Goal: Transaction & Acquisition: Obtain resource

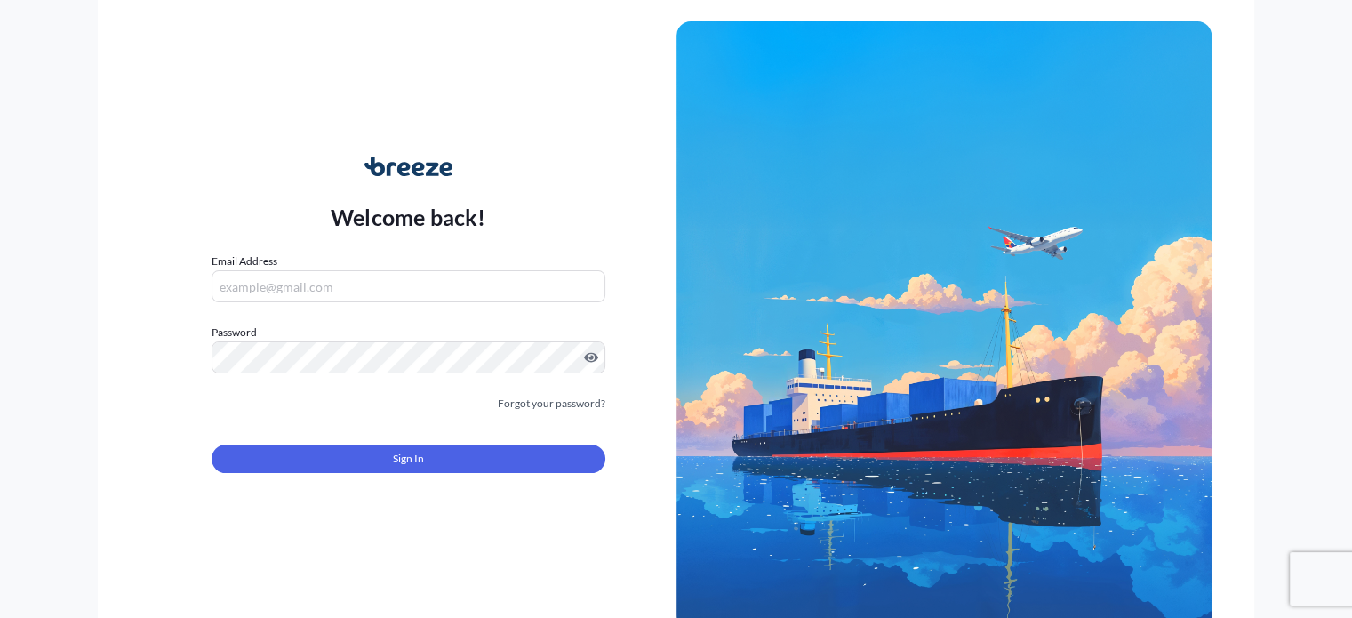
type input "[PERSON_NAME][EMAIL_ADDRESS][DOMAIN_NAME]"
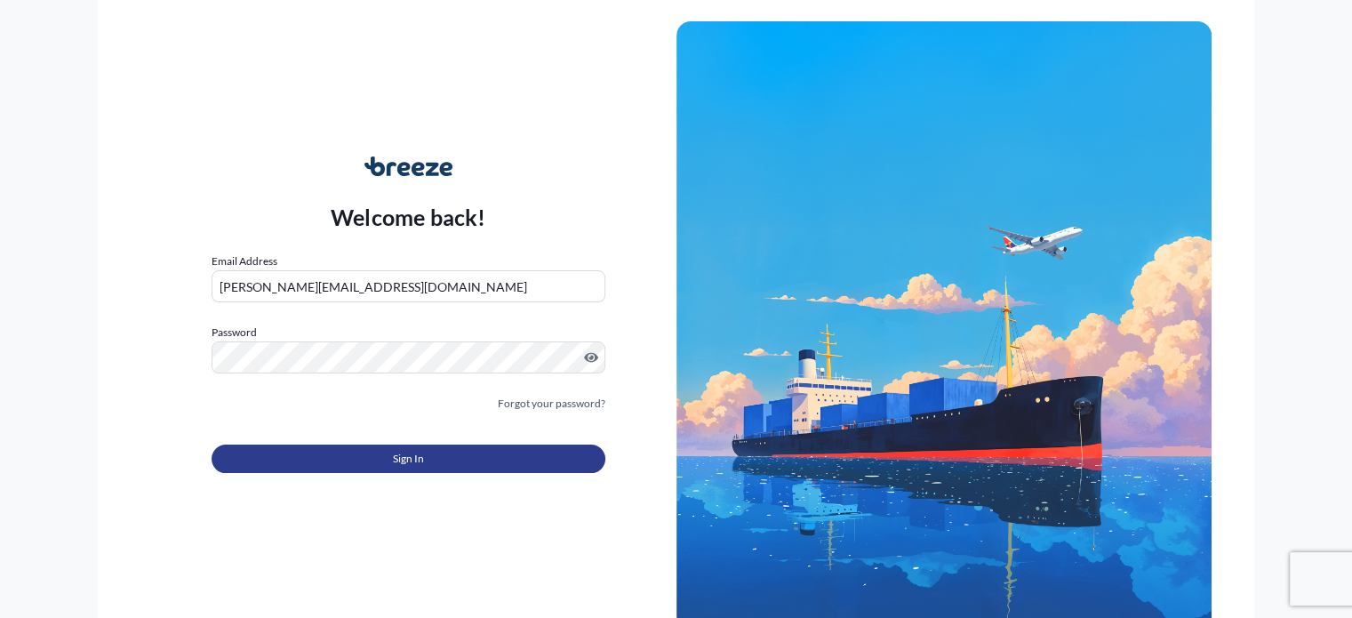
click at [412, 461] on span "Sign In" at bounding box center [408, 459] width 31 height 18
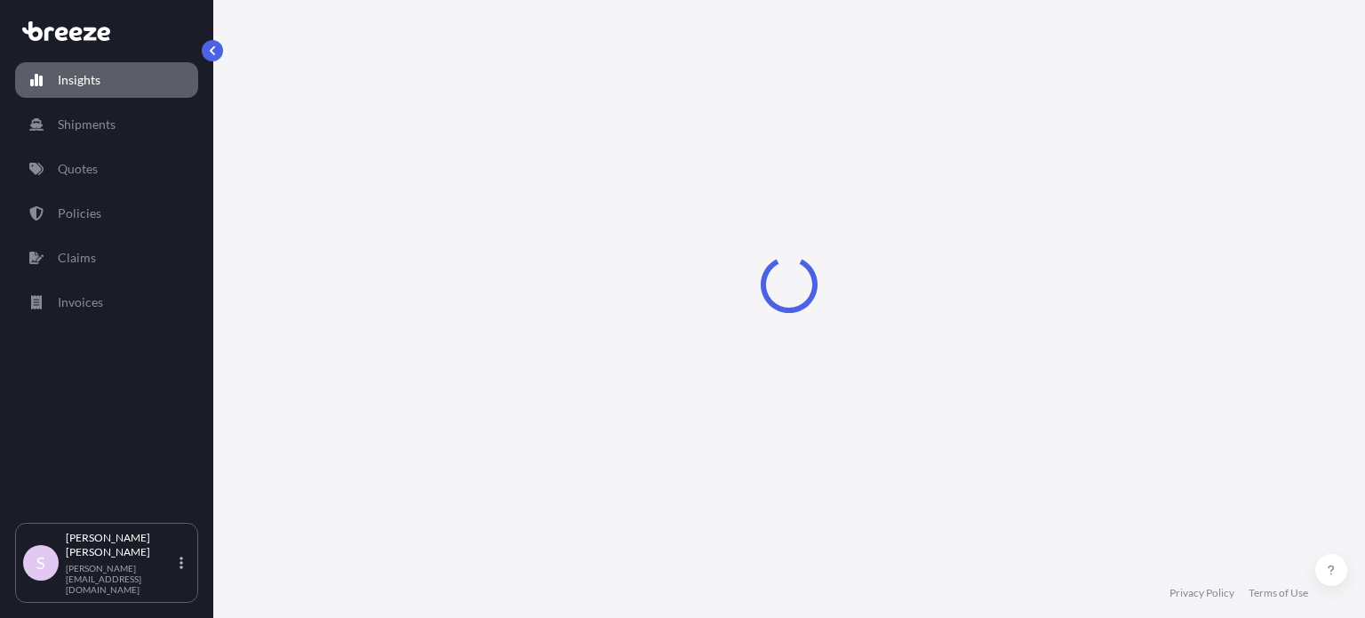
select select "2025"
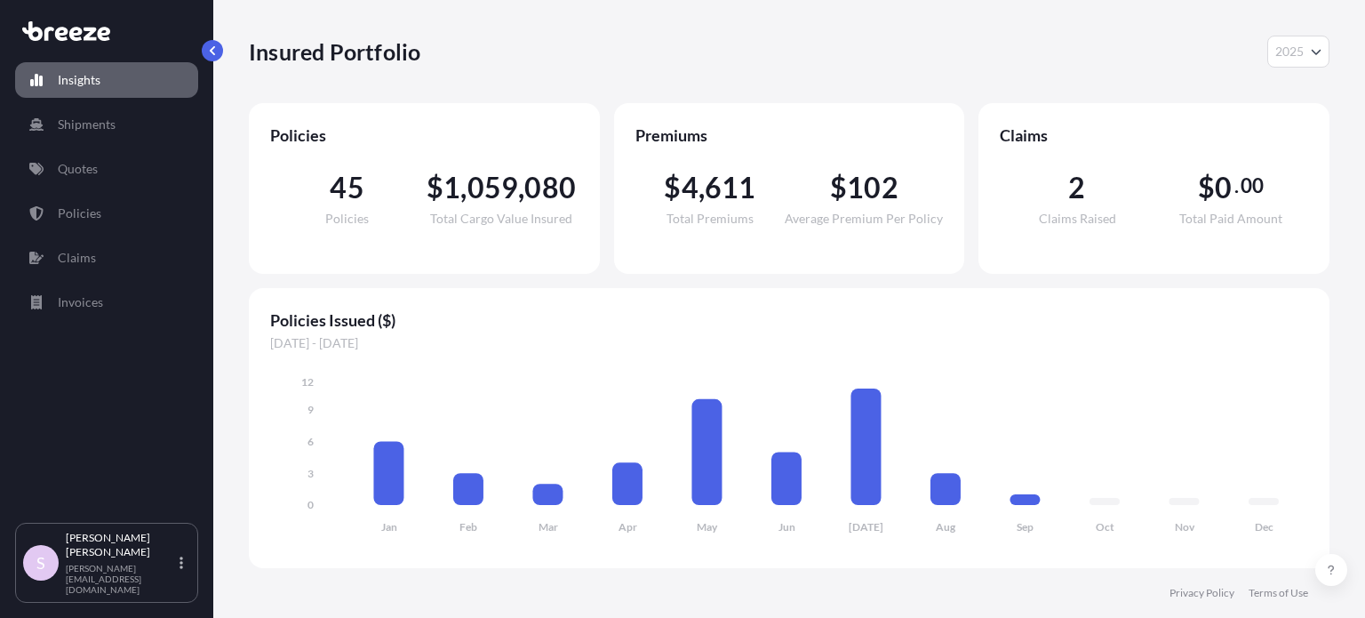
click at [1293, 130] on span "Claims" at bounding box center [1154, 134] width 308 height 21
click at [89, 163] on p "Quotes" at bounding box center [78, 169] width 40 height 18
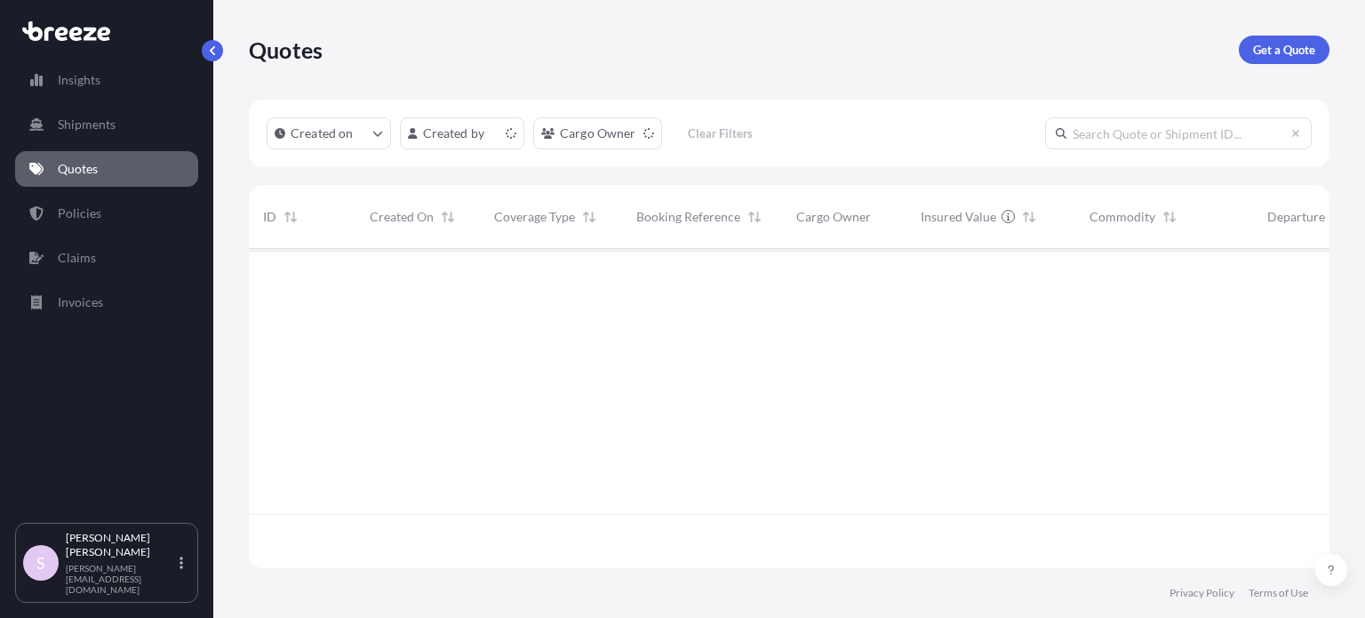
scroll to position [316, 1067]
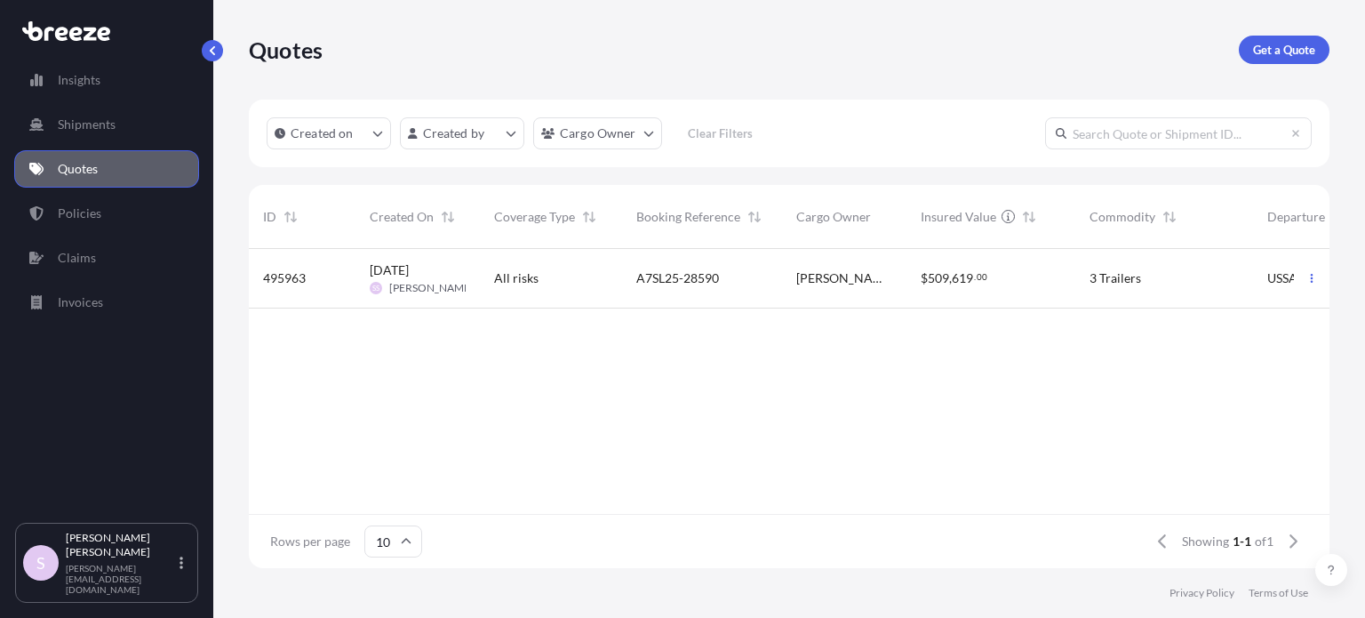
click at [1173, 147] on input "text" at bounding box center [1178, 133] width 267 height 32
paste input "ASST255102"
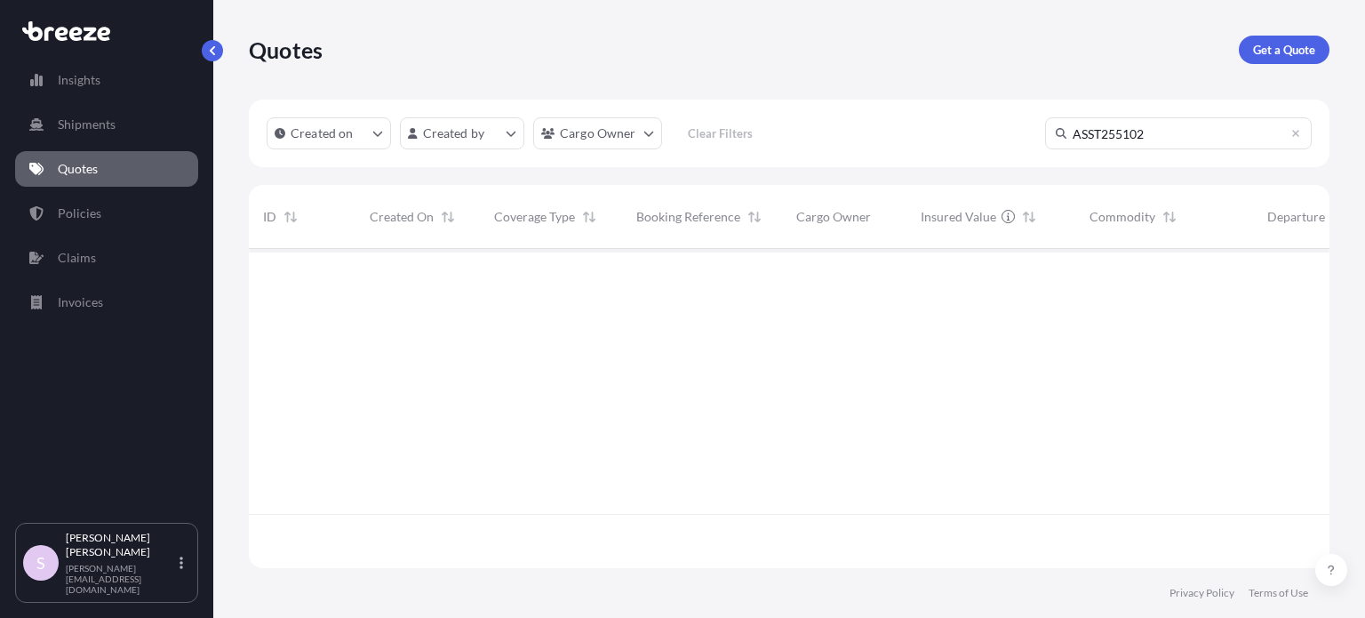
scroll to position [370, 1067]
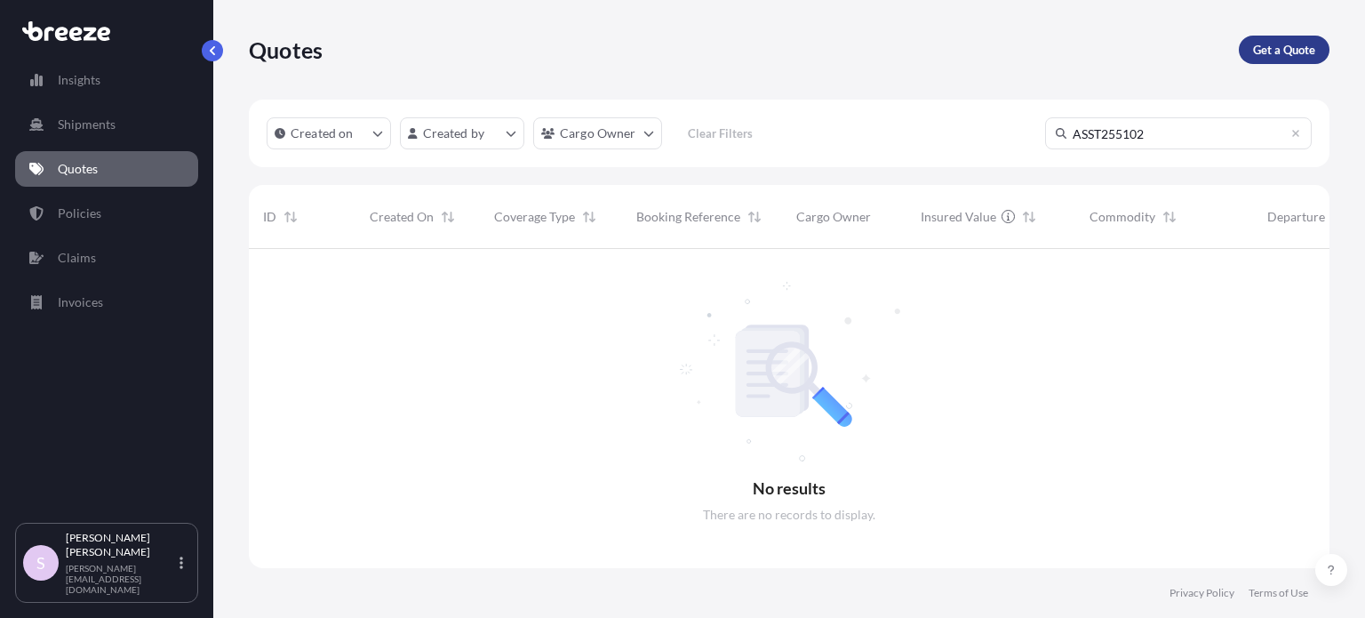
type input "ASST255102"
click at [1309, 56] on p "Get a Quote" at bounding box center [1284, 50] width 62 height 18
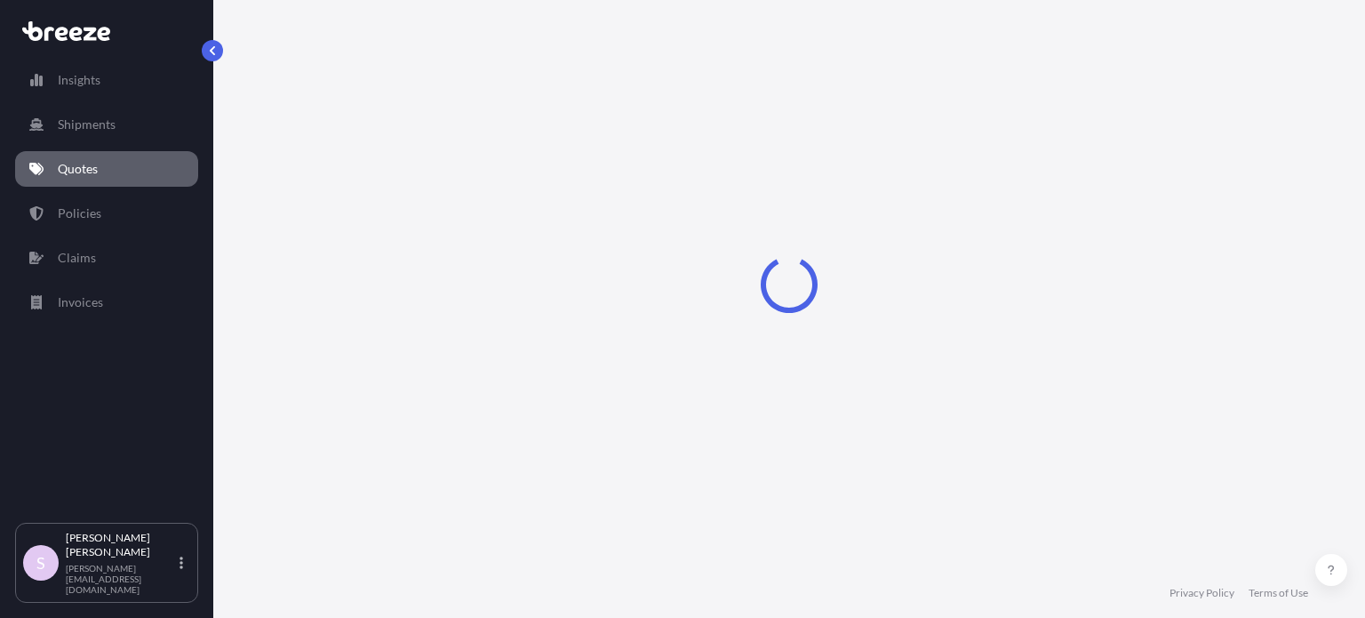
select select "Sea"
select select "1"
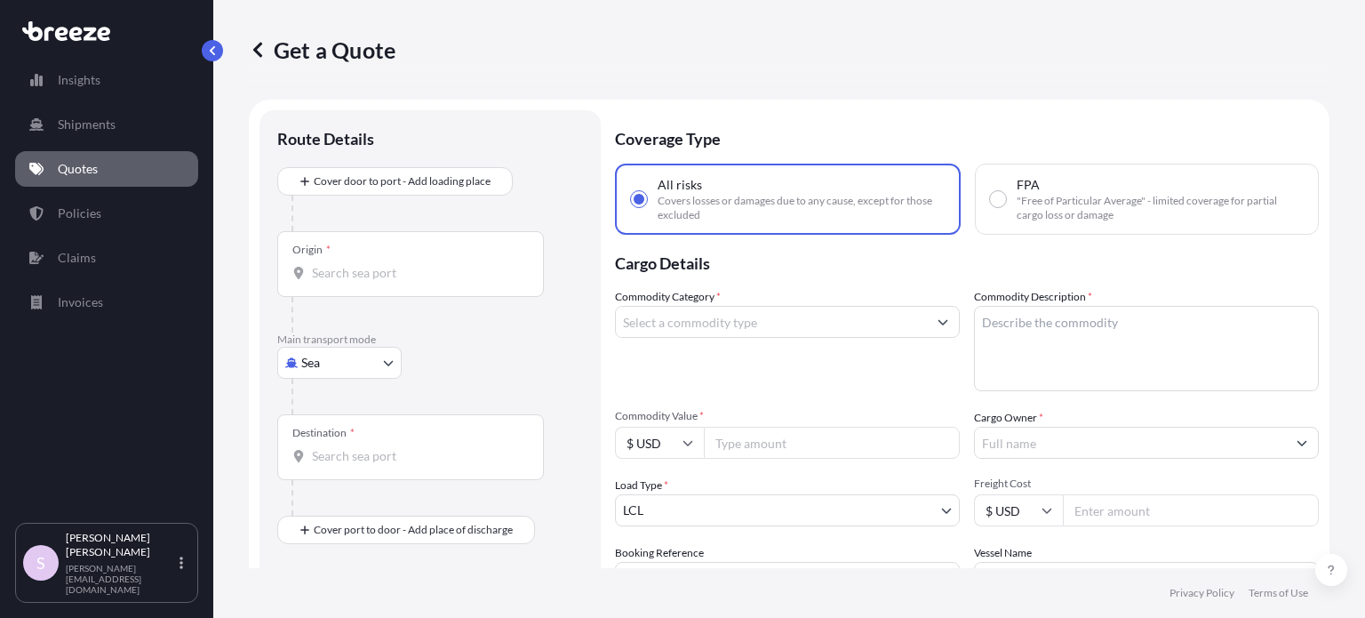
scroll to position [28, 0]
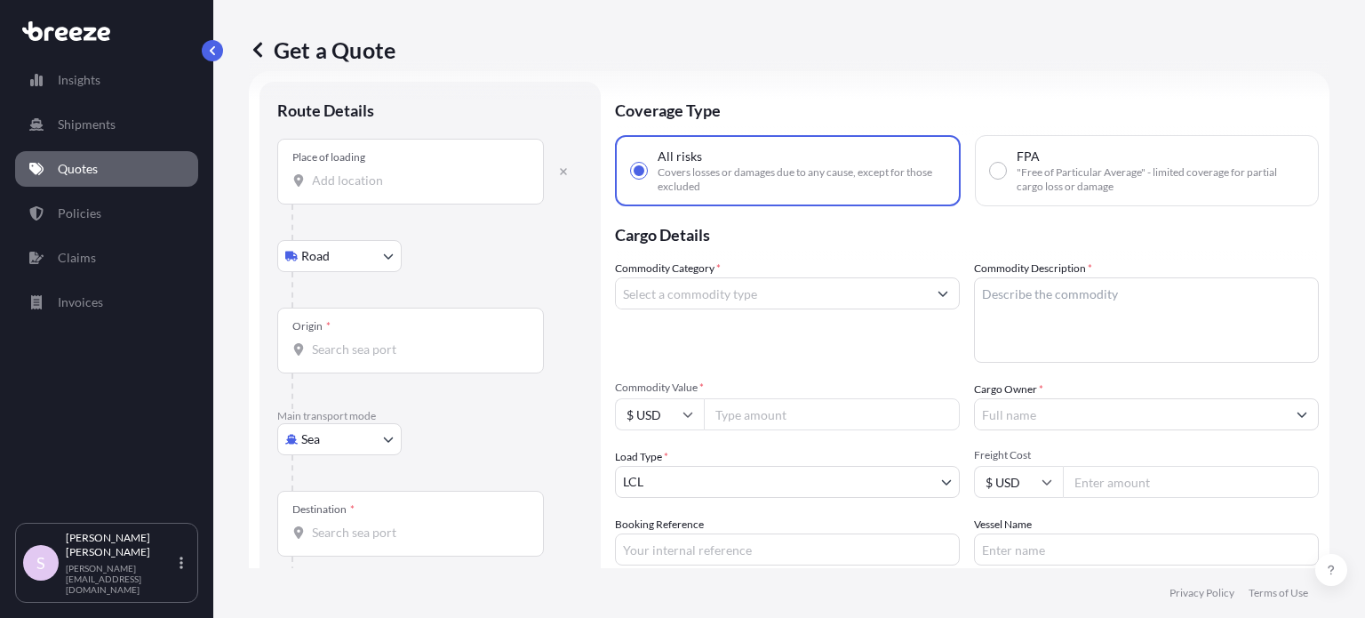
click at [369, 180] on input "Place of loading" at bounding box center [417, 181] width 210 height 18
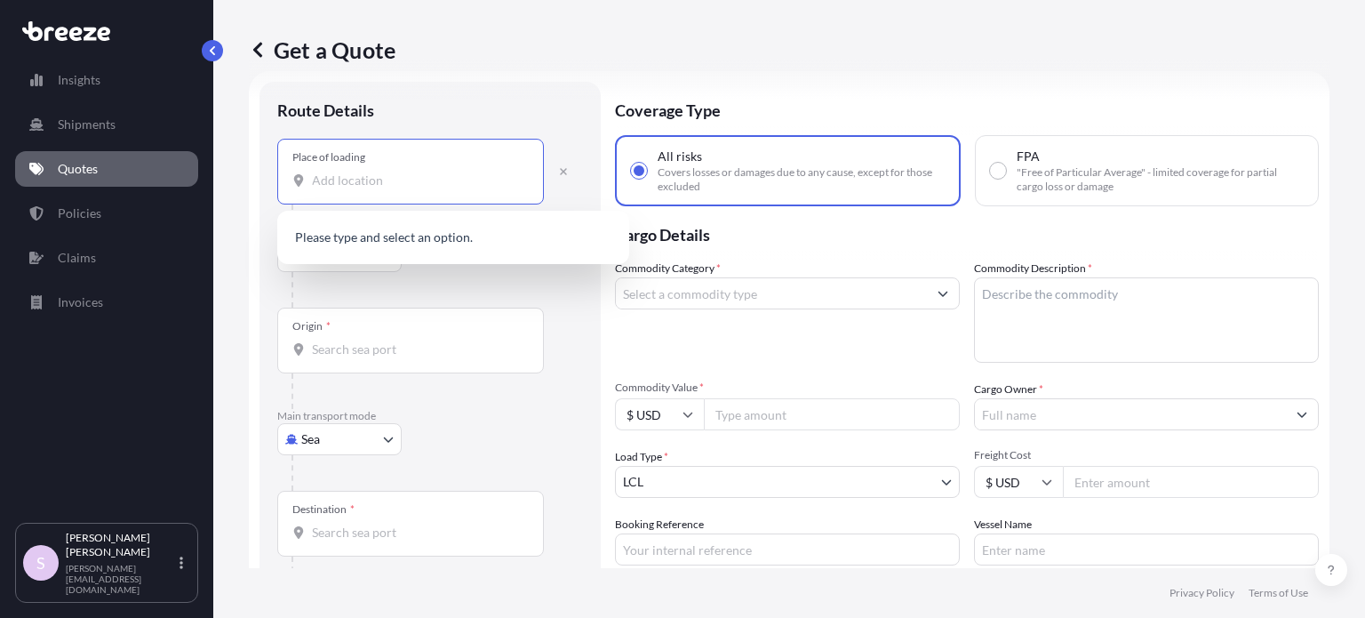
paste input "[GEOGRAPHIC_DATA]"
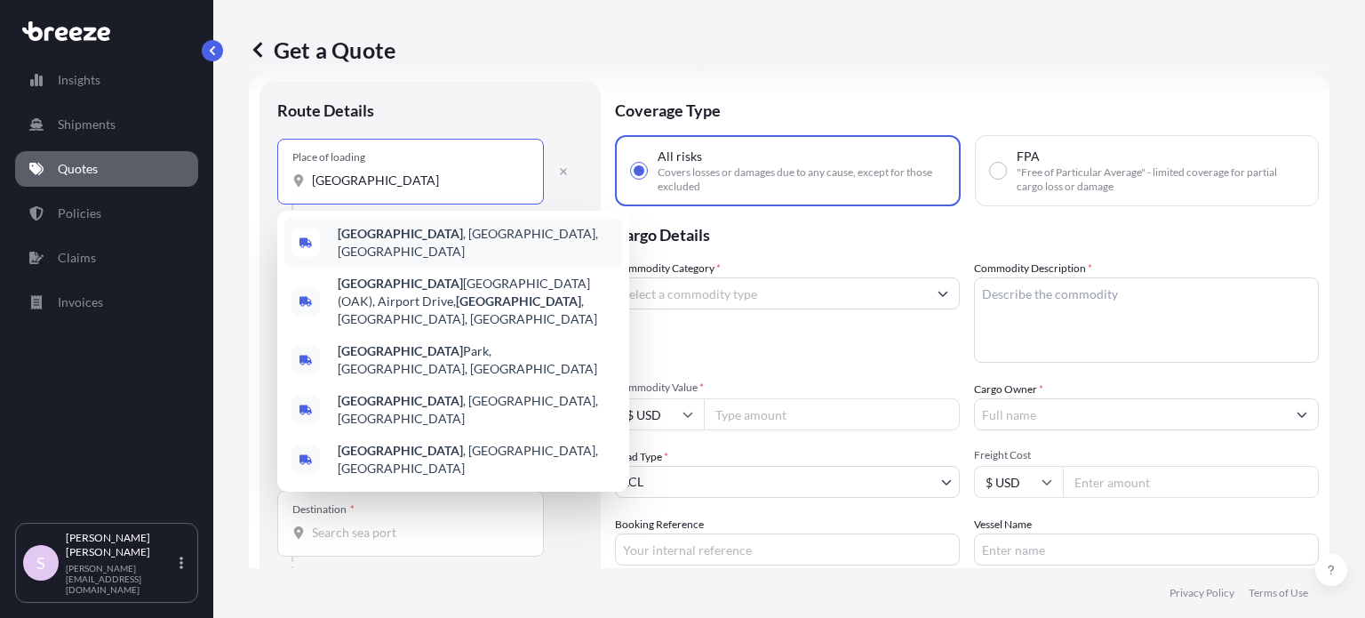
click at [418, 225] on div "[GEOGRAPHIC_DATA] , [GEOGRAPHIC_DATA], [GEOGRAPHIC_DATA]" at bounding box center [453, 243] width 338 height 50
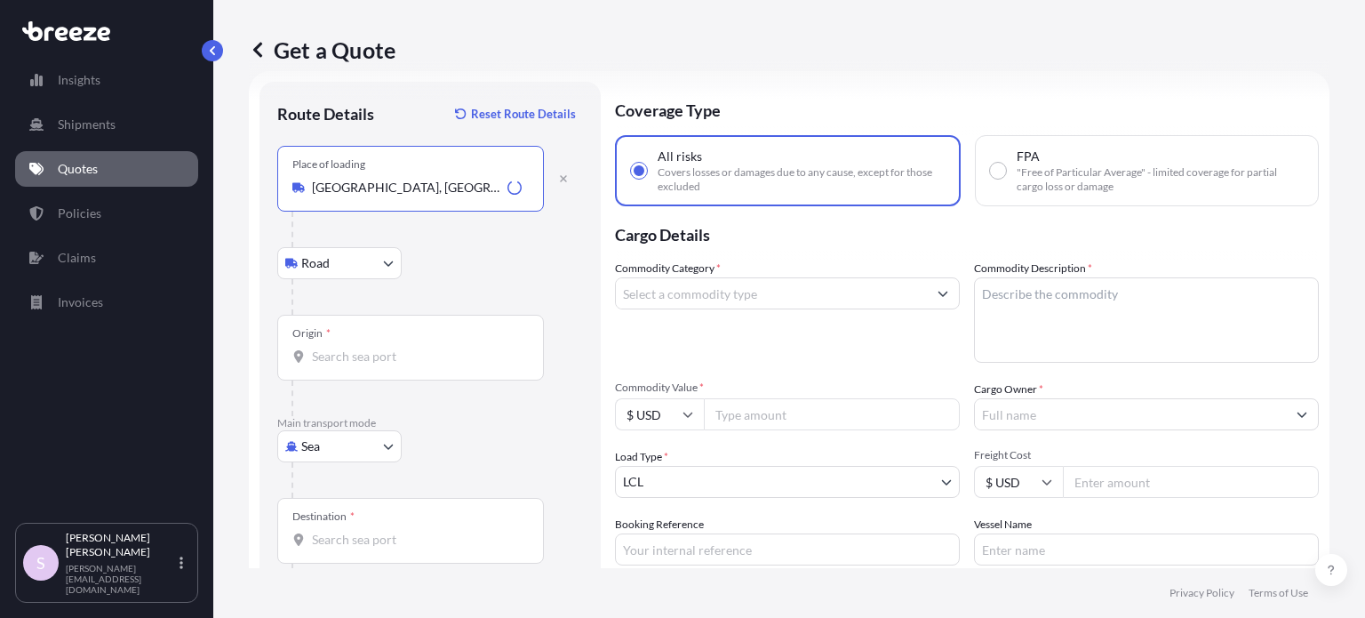
type input "[GEOGRAPHIC_DATA], [GEOGRAPHIC_DATA], [GEOGRAPHIC_DATA]"
click at [372, 352] on input "Origin *" at bounding box center [417, 357] width 210 height 18
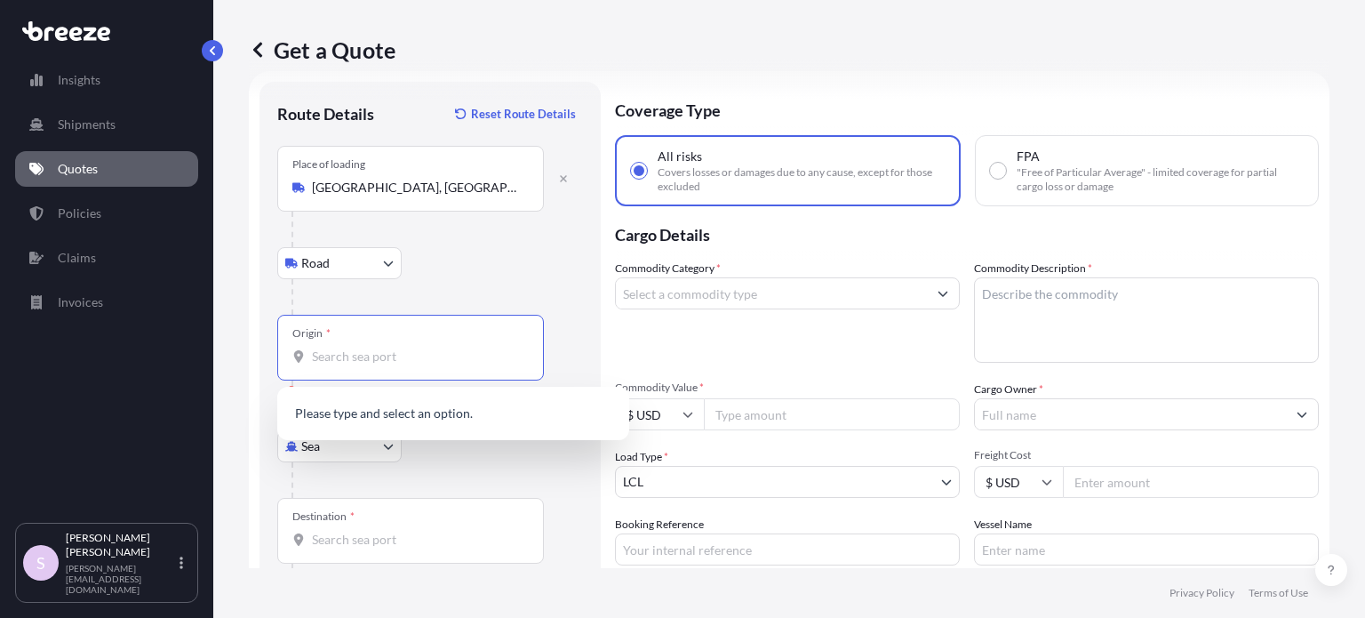
paste input "[GEOGRAPHIC_DATA]"
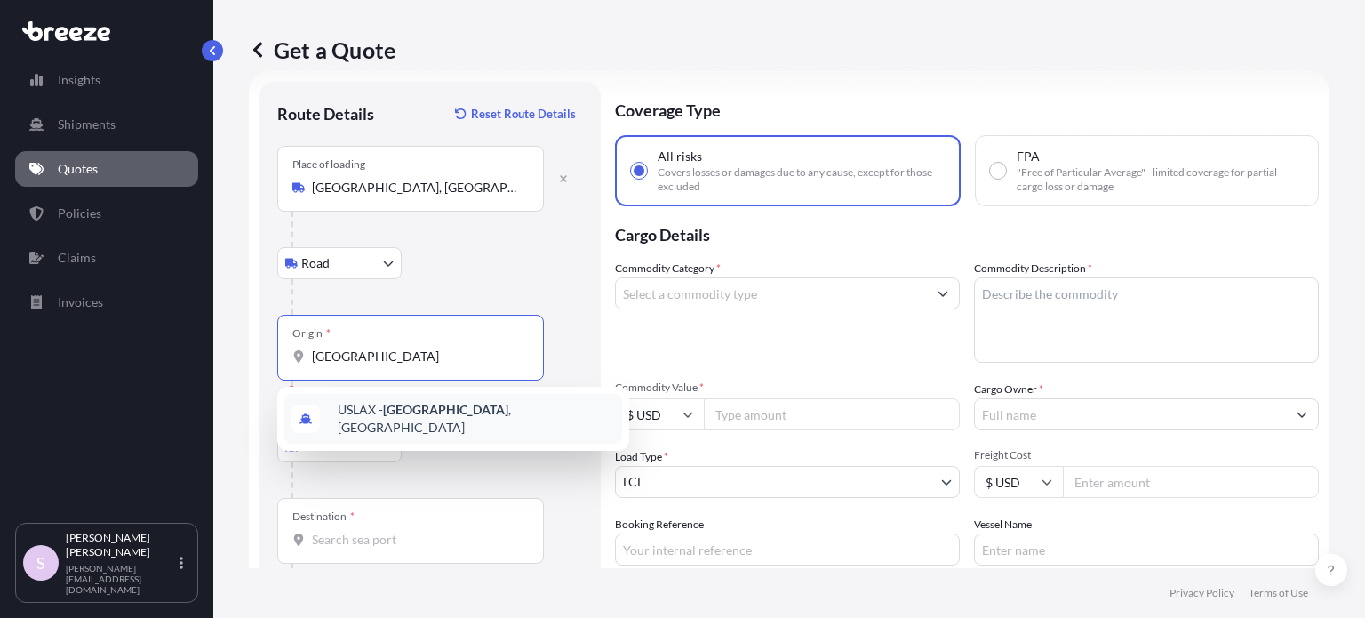
click at [467, 407] on span "USLAX - [GEOGRAPHIC_DATA] , [GEOGRAPHIC_DATA]" at bounding box center [476, 419] width 277 height 36
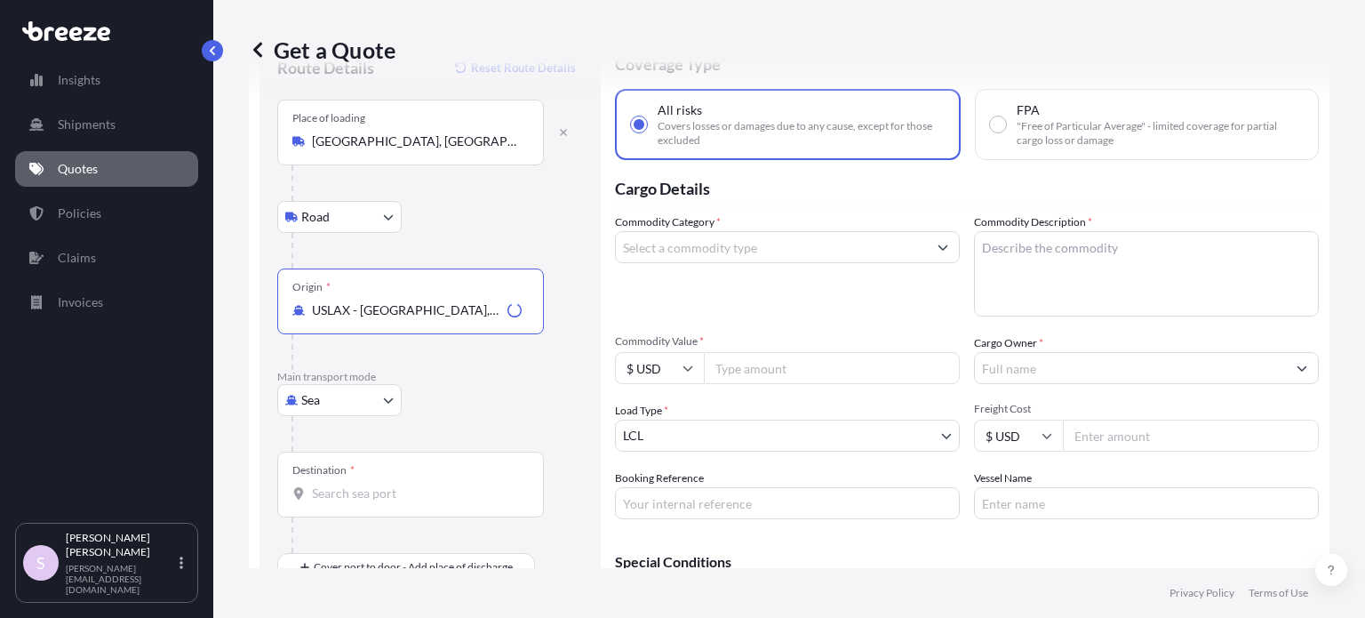
scroll to position [117, 0]
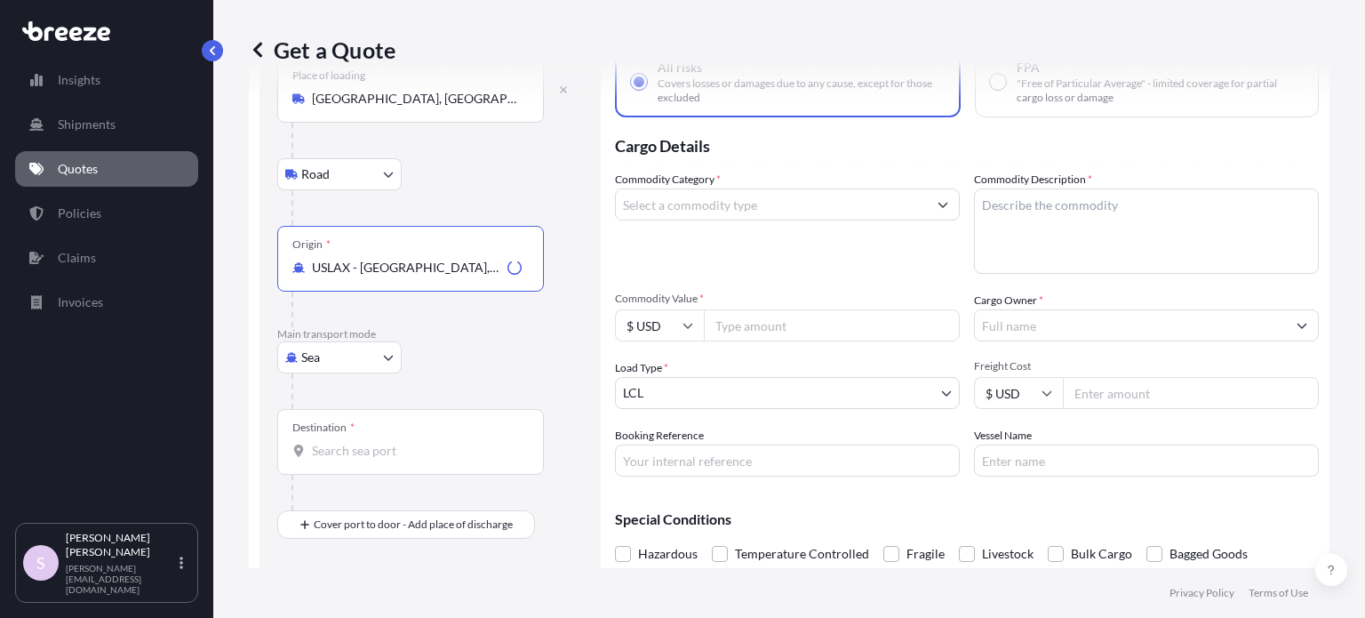
type input "USLAX - [GEOGRAPHIC_DATA], [GEOGRAPHIC_DATA]"
click at [377, 436] on div "Destination *" at bounding box center [410, 442] width 267 height 66
click at [377, 442] on input "Destination *" at bounding box center [417, 451] width 210 height 18
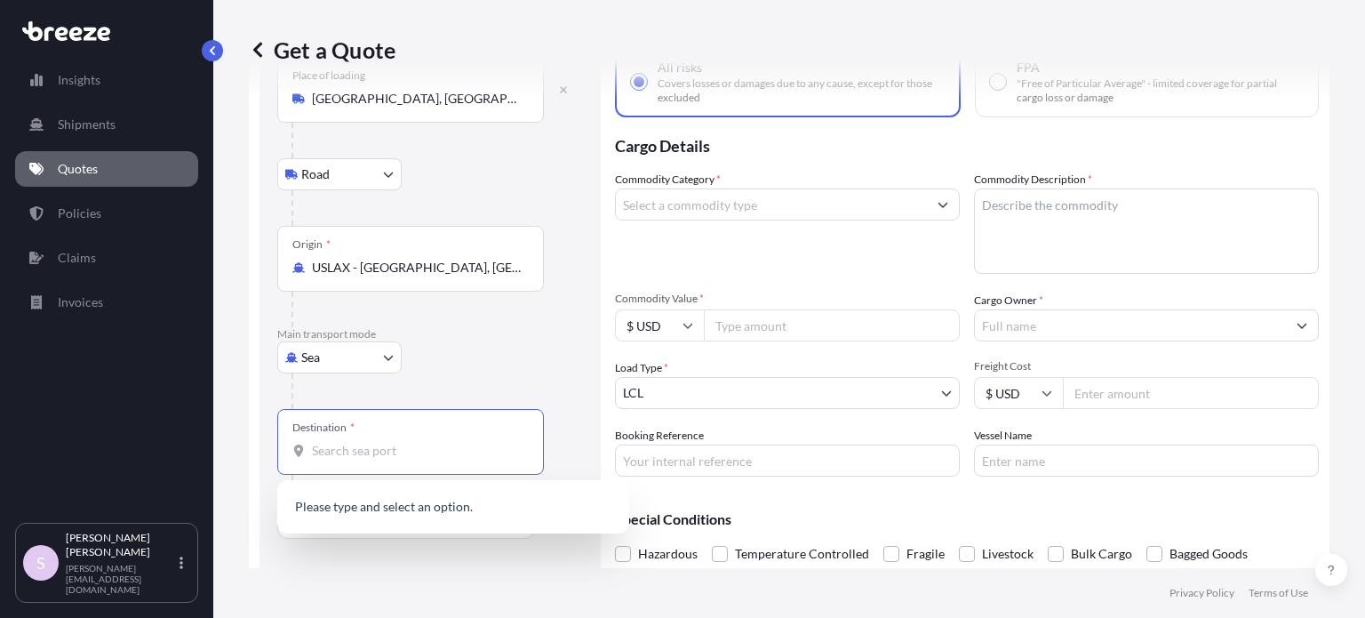
paste input "[GEOGRAPHIC_DATA]"
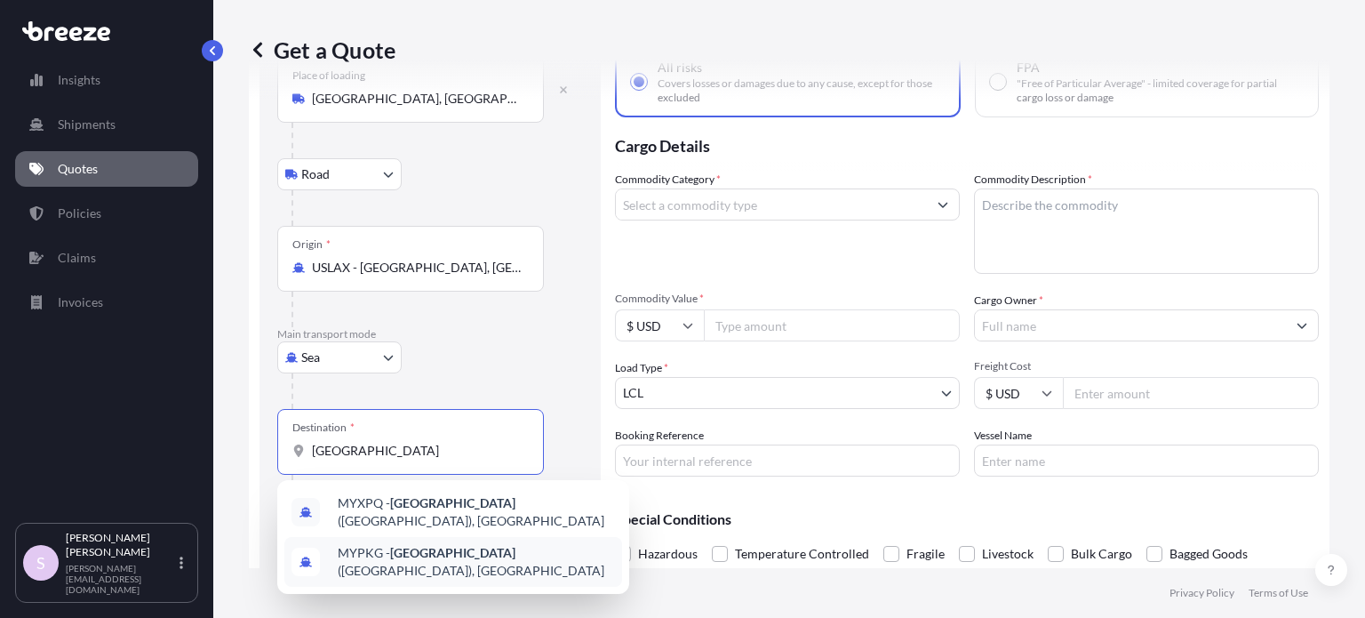
type input "MYPKG - [GEOGRAPHIC_DATA] ([GEOGRAPHIC_DATA]), [GEOGRAPHIC_DATA]"
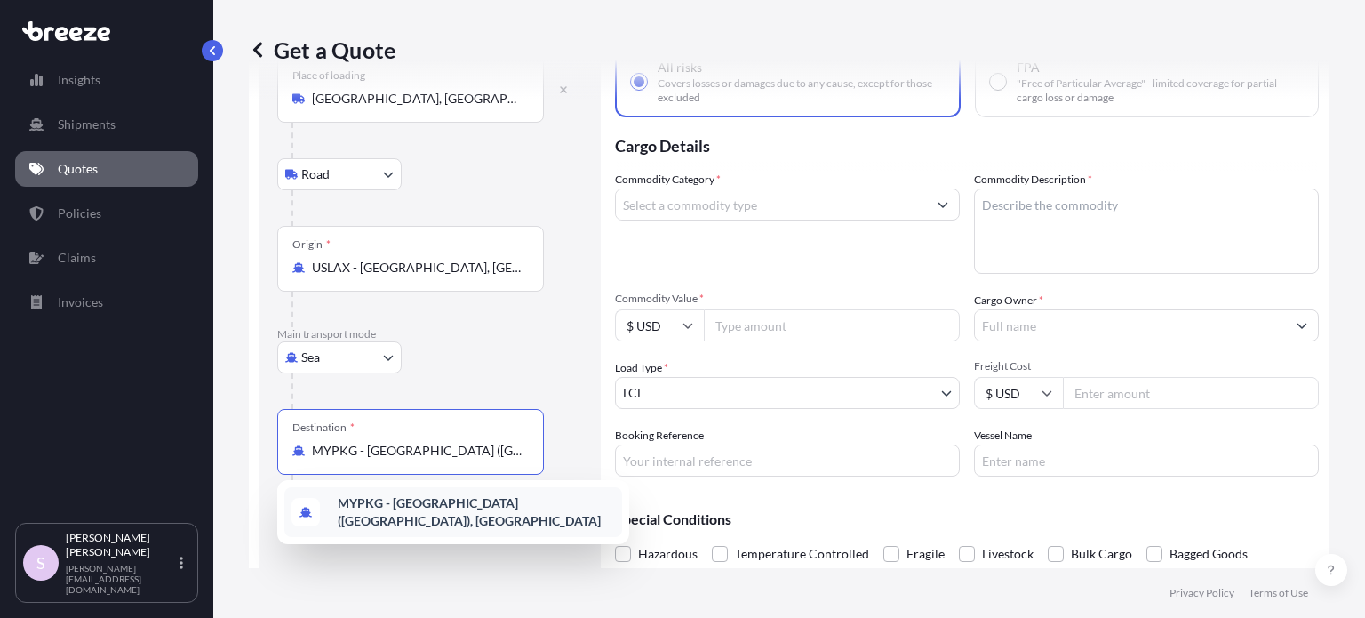
click at [405, 515] on b "MYPKG - [GEOGRAPHIC_DATA] ([GEOGRAPHIC_DATA]), [GEOGRAPHIC_DATA]" at bounding box center [469, 511] width 263 height 33
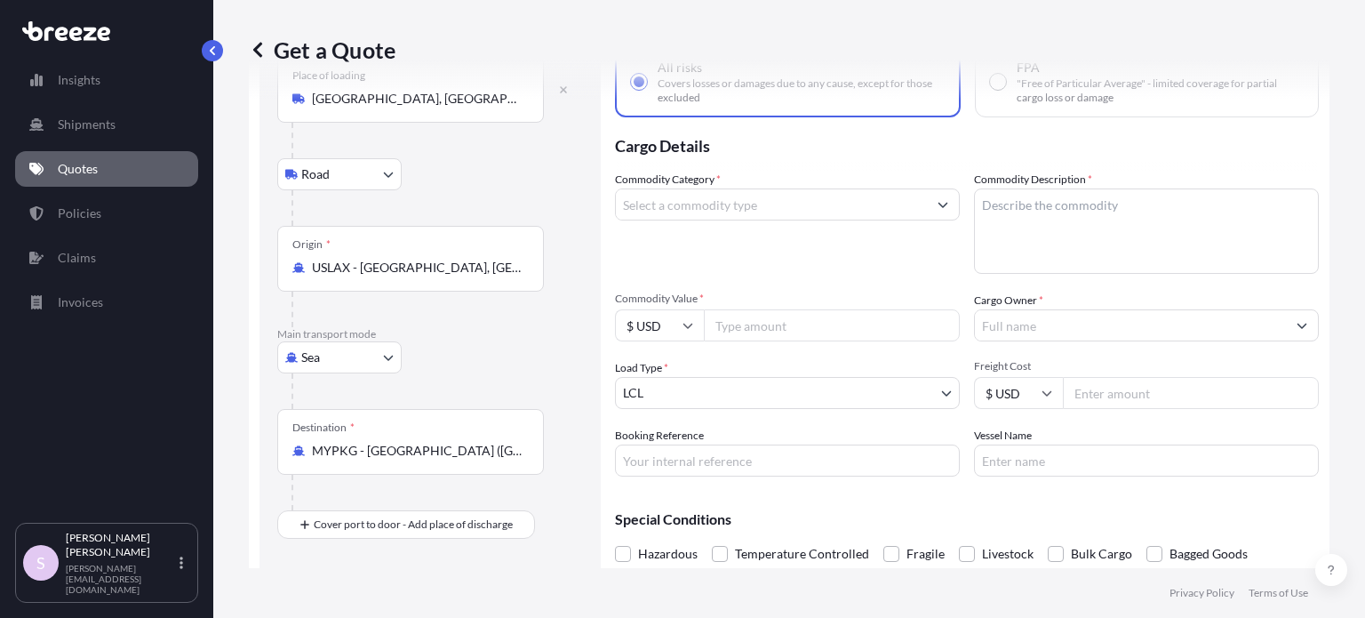
click at [572, 252] on div "Origin * USLAX - [GEOGRAPHIC_DATA], [GEOGRAPHIC_DATA]" at bounding box center [430, 276] width 306 height 101
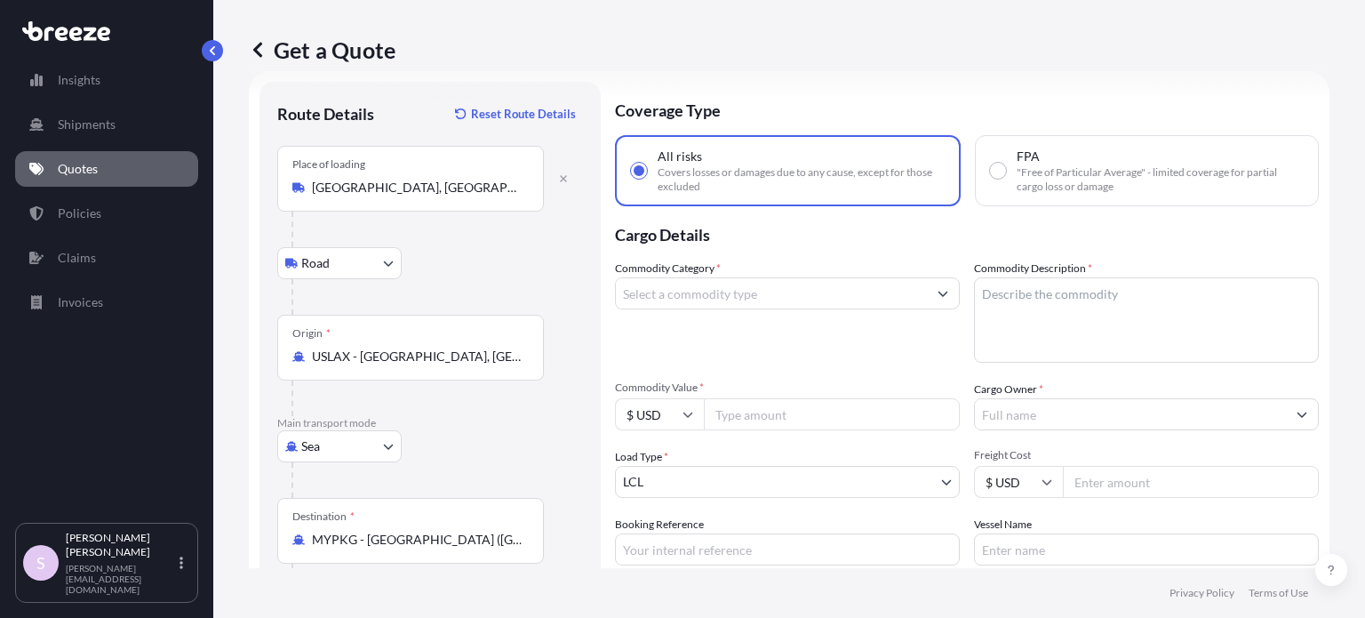
click at [711, 301] on input "Commodity Category *" at bounding box center [771, 293] width 311 height 32
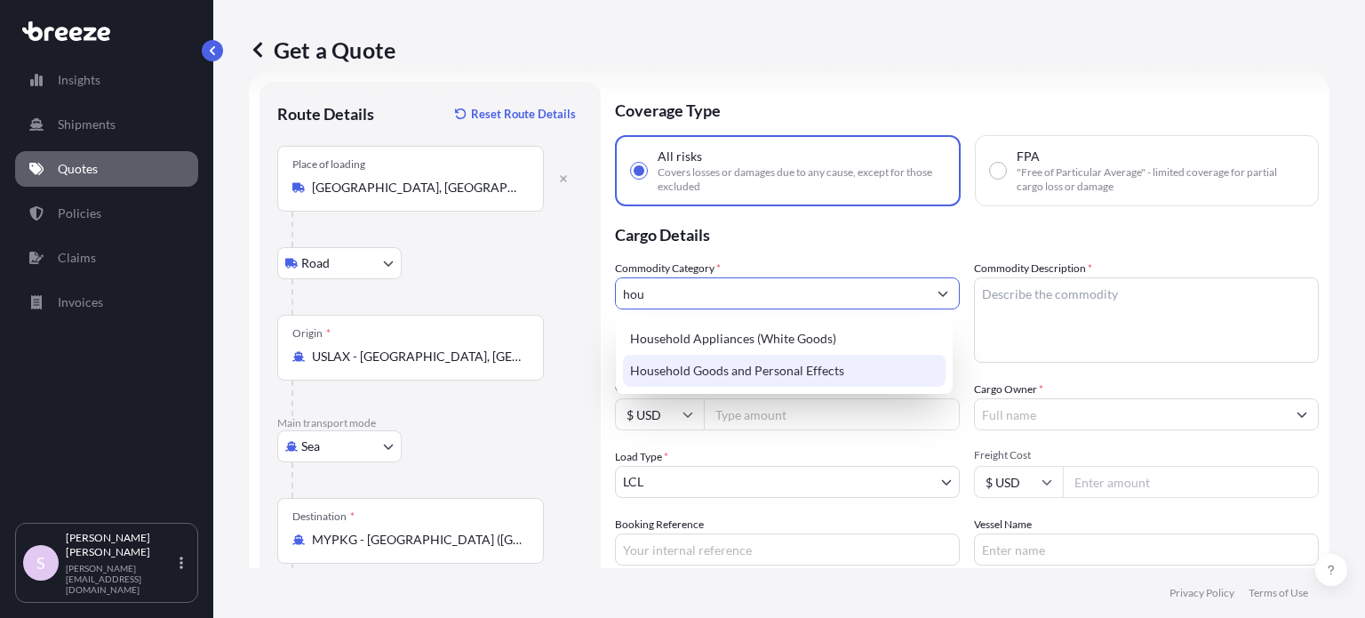
click at [758, 372] on div "Household Goods and Personal Effects" at bounding box center [784, 371] width 323 height 32
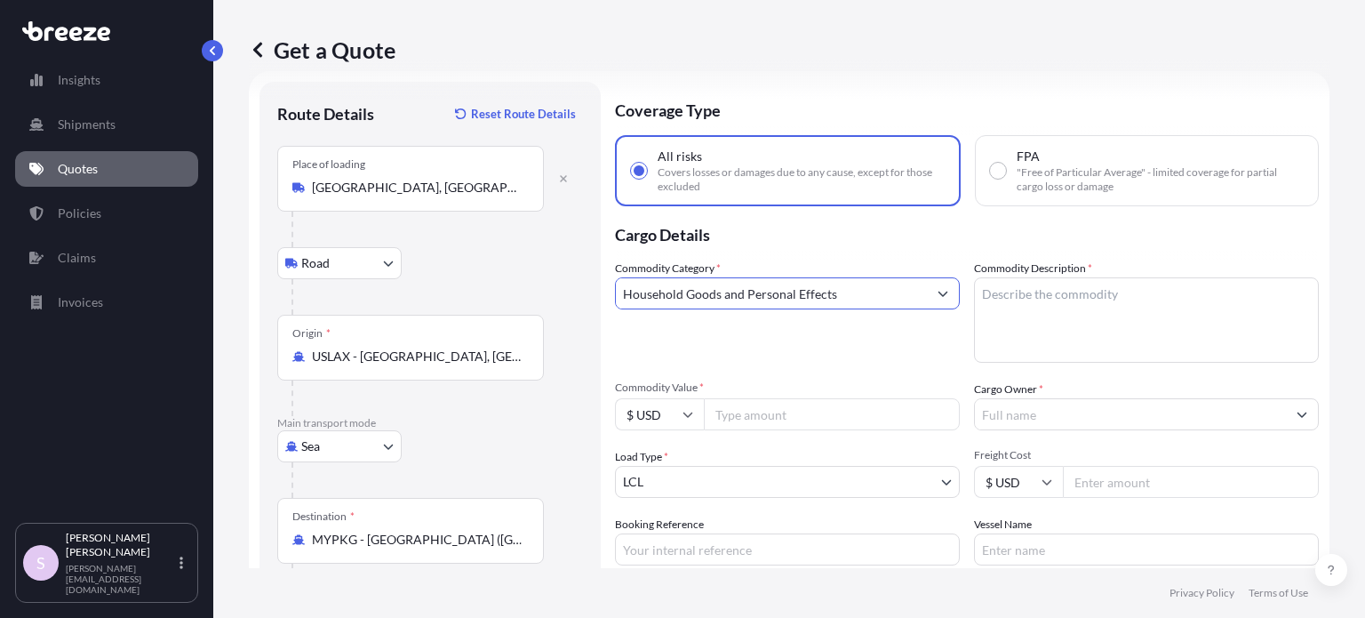
type input "Household Goods and Personal Effects"
click at [1103, 321] on textarea "Commodity Description *" at bounding box center [1146, 319] width 345 height 85
paste textarea "HHG Dining table"
drag, startPoint x: 974, startPoint y: 298, endPoint x: 981, endPoint y: 337, distance: 39.7
click at [974, 297] on textarea "HHG Dining table" at bounding box center [1146, 319] width 345 height 85
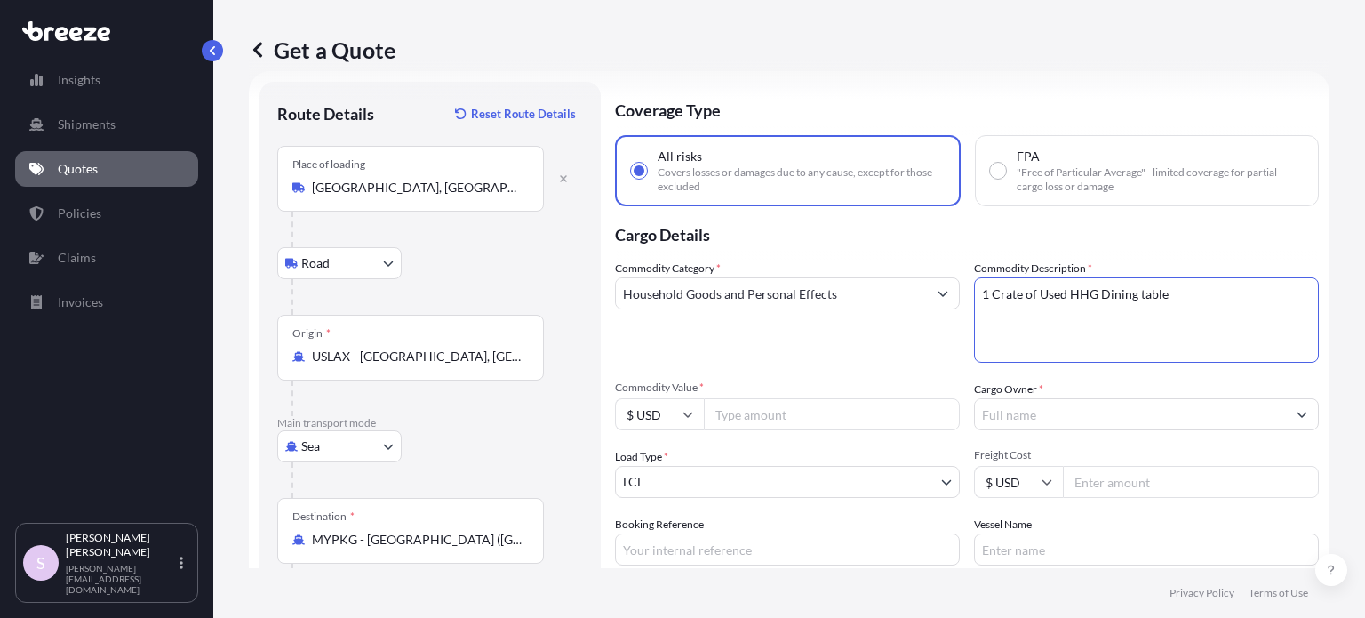
type textarea "1 Crate of Used HHG Dining table"
click at [739, 423] on input "Commodity Value *" at bounding box center [832, 414] width 256 height 32
type input "4000"
click at [798, 348] on div "Commodity Category * Household Goods and Personal Effects" at bounding box center [787, 311] width 345 height 103
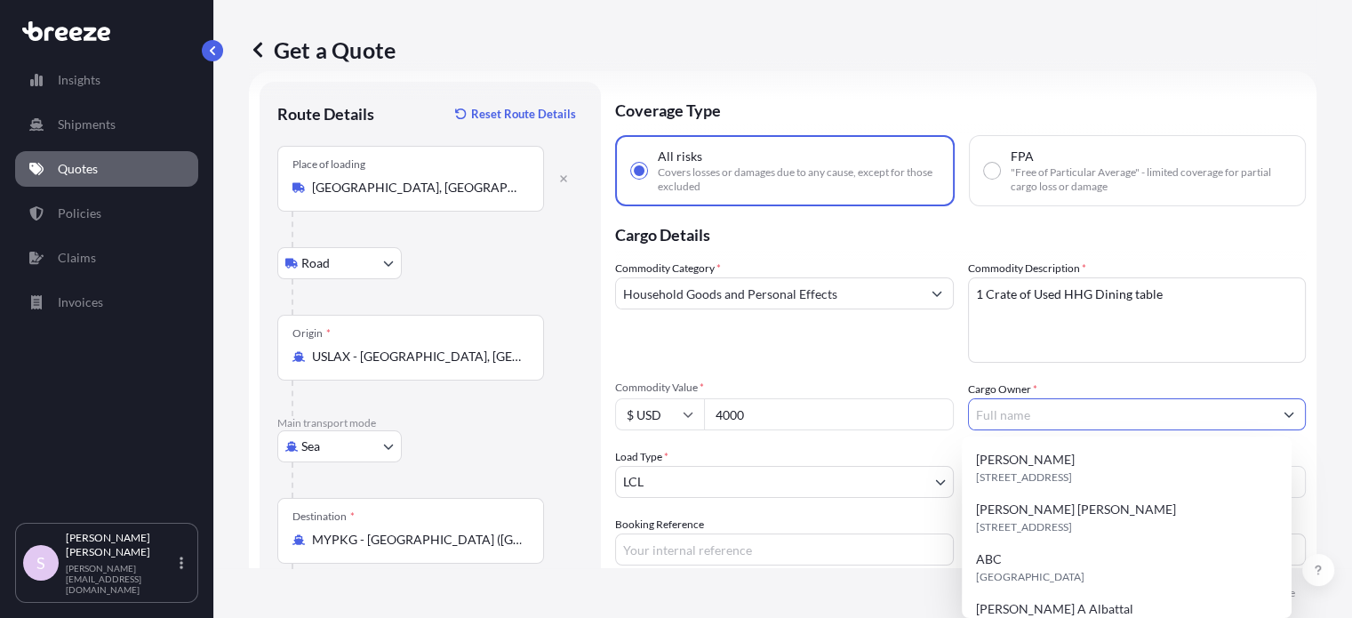
click at [1053, 420] on input "Cargo Owner *" at bounding box center [1121, 414] width 305 height 32
paste input "[PERSON_NAME] [PERSON_NAME]"
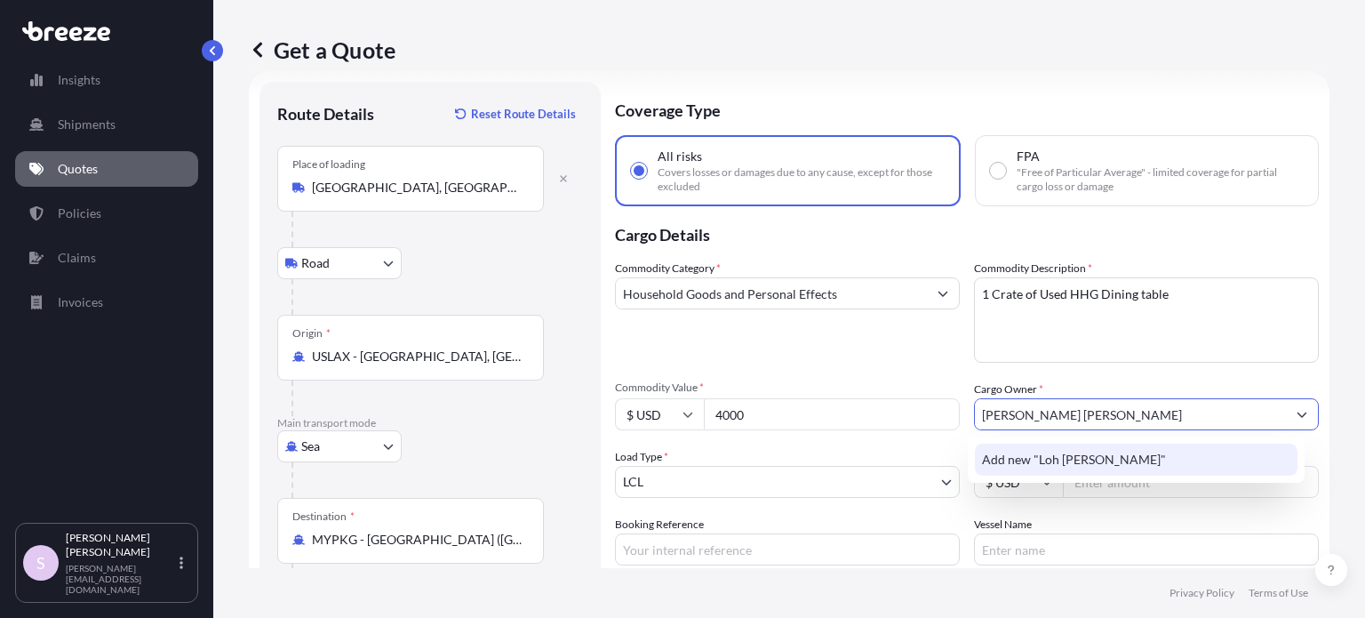
click at [1097, 459] on span "Add new "Loh [PERSON_NAME]"" at bounding box center [1074, 460] width 184 height 18
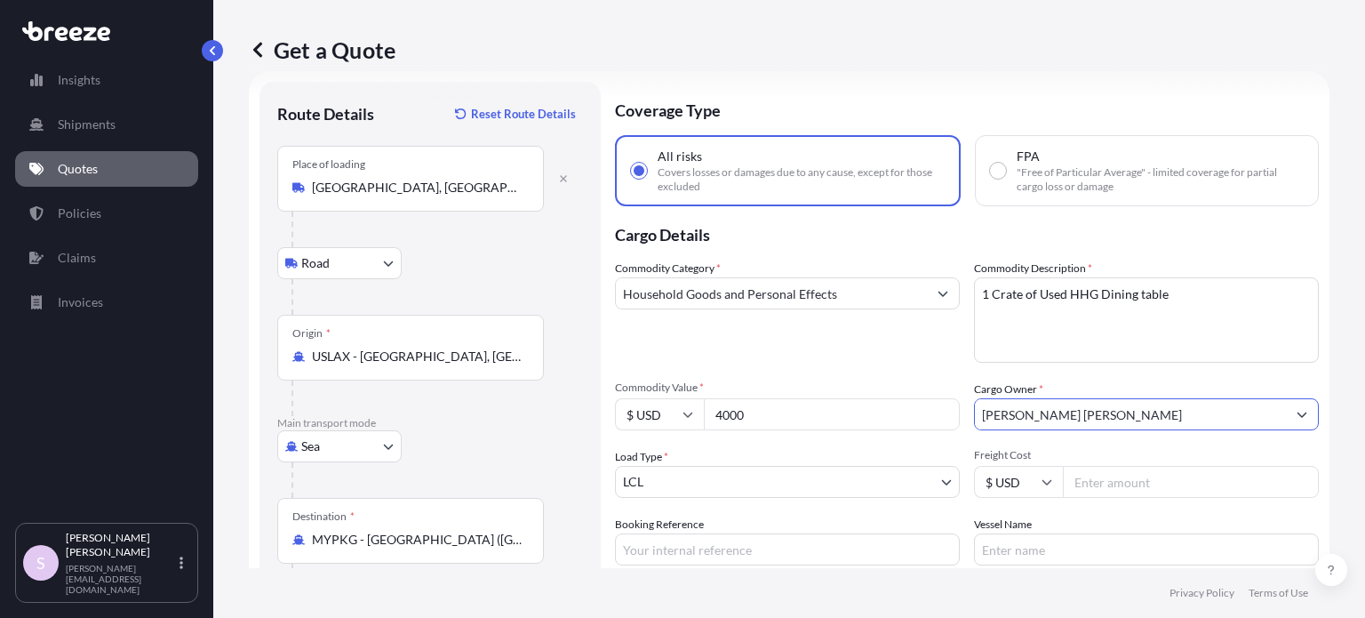
type input "[PERSON_NAME] [PERSON_NAME]"
click at [1099, 375] on div "Commodity Category * Household Goods and Personal Effects Commodity Description…" at bounding box center [967, 413] width 704 height 306
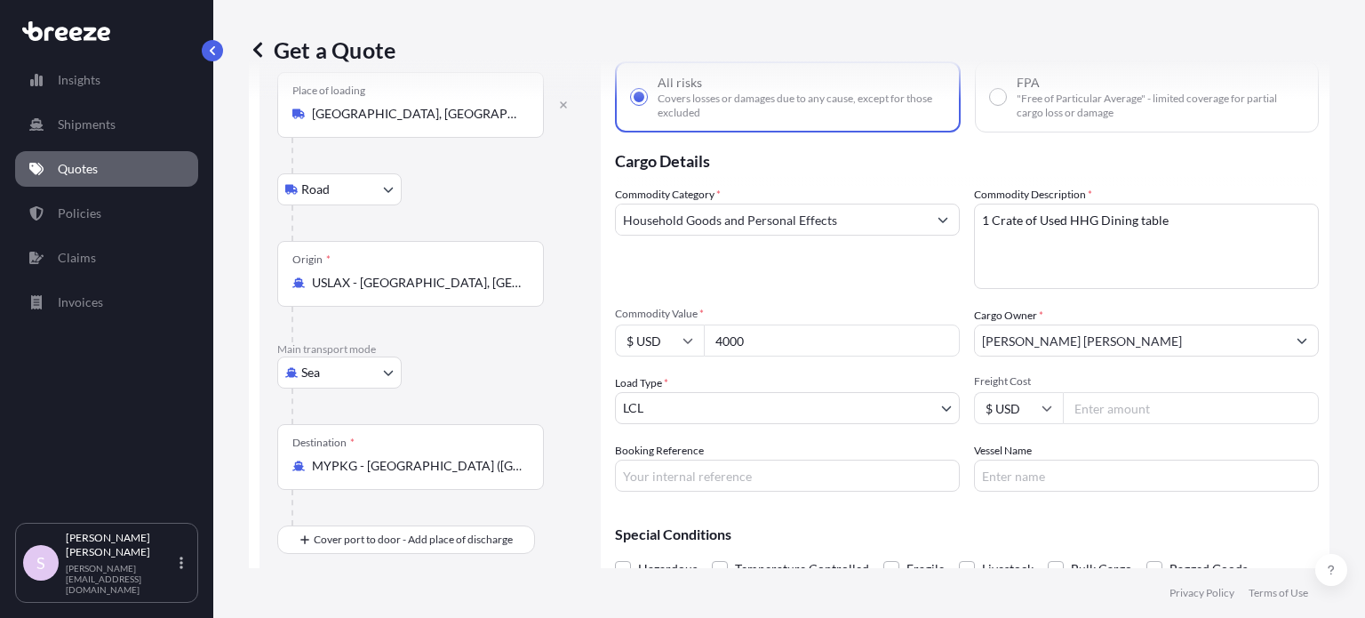
scroll to position [188, 0]
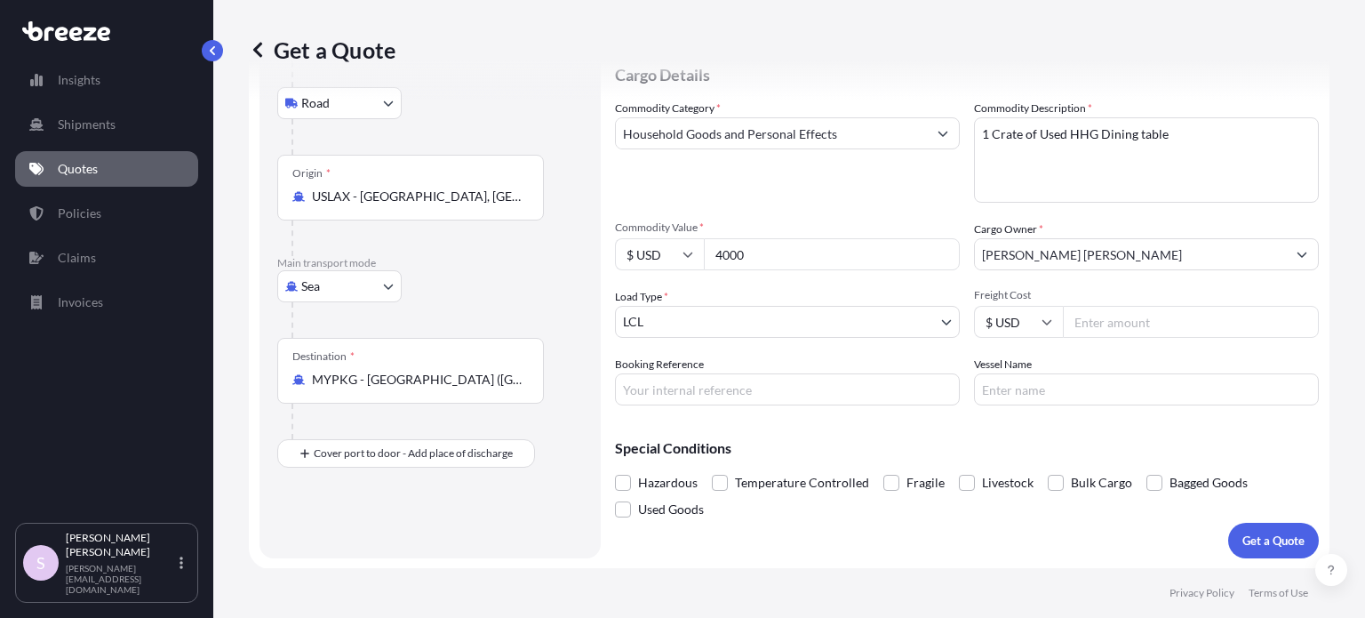
click at [705, 373] on input "Booking Reference" at bounding box center [787, 389] width 345 height 32
paste input "ASST255102"
paste input "533926OKPTK"
type input "ASST255102 // 533926OKPTK"
click at [868, 412] on div "Coverage Type All risks Covers losses or damages due to any cause, except for t…" at bounding box center [967, 240] width 704 height 636
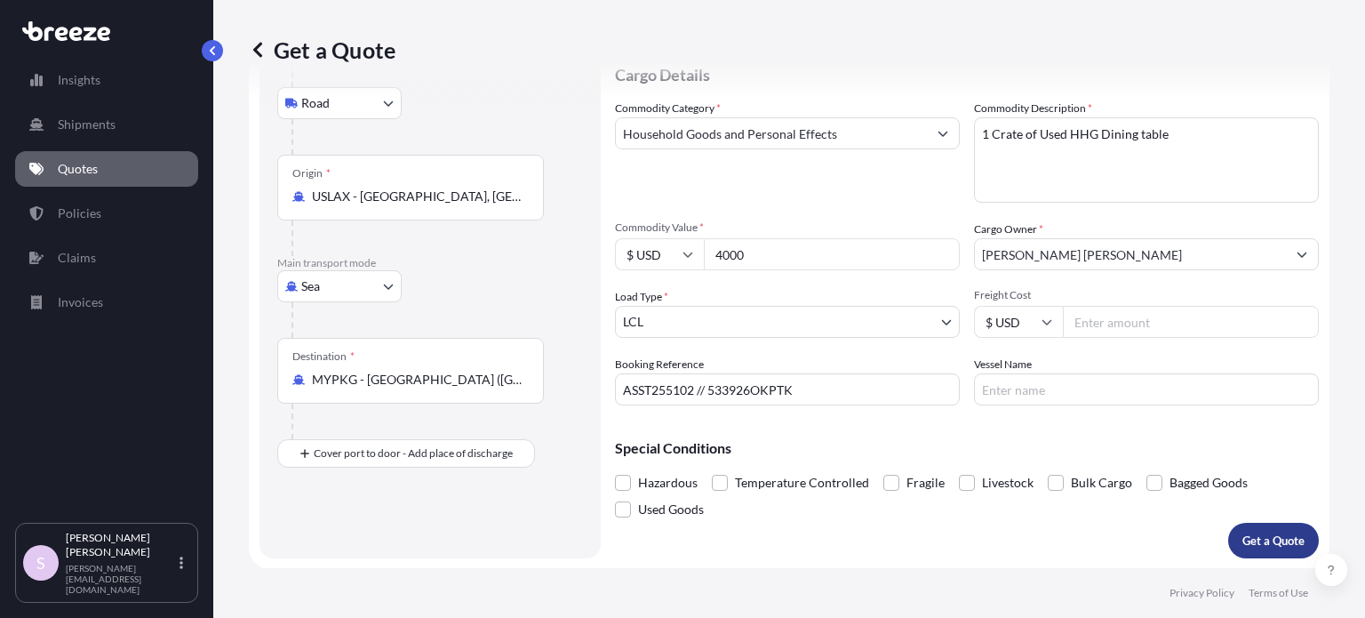
click at [1243, 540] on p "Get a Quote" at bounding box center [1274, 540] width 62 height 18
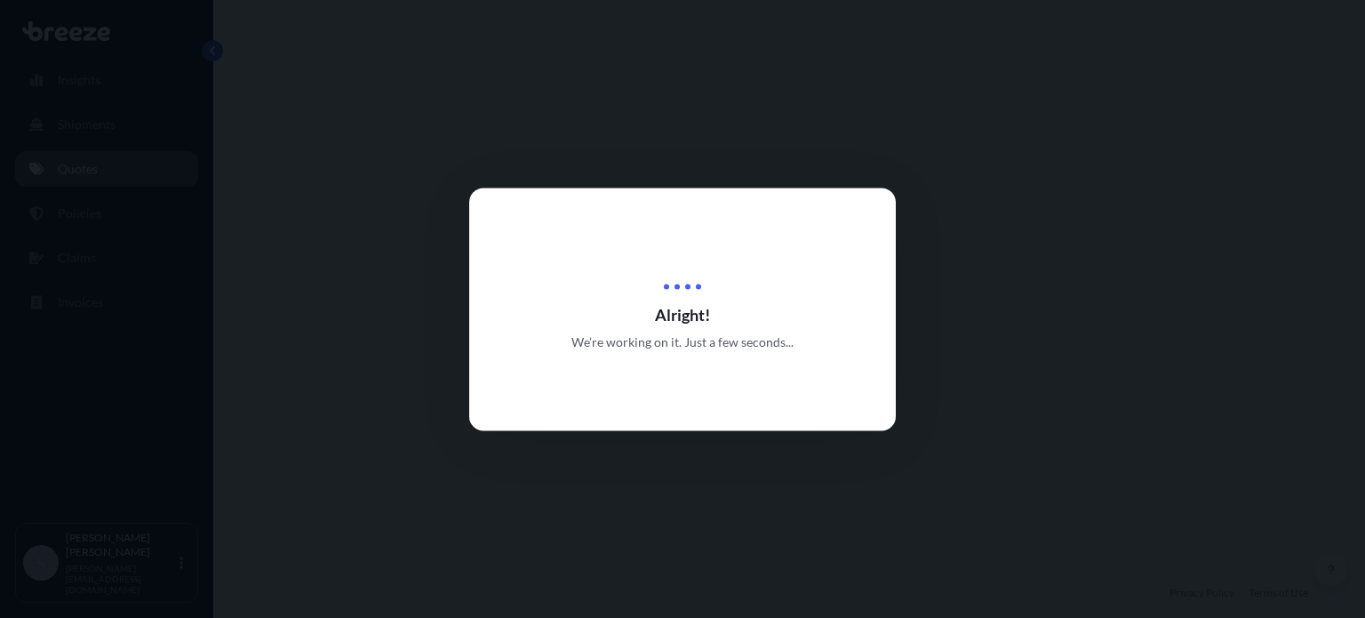
select select "Road"
select select "Sea"
select select "1"
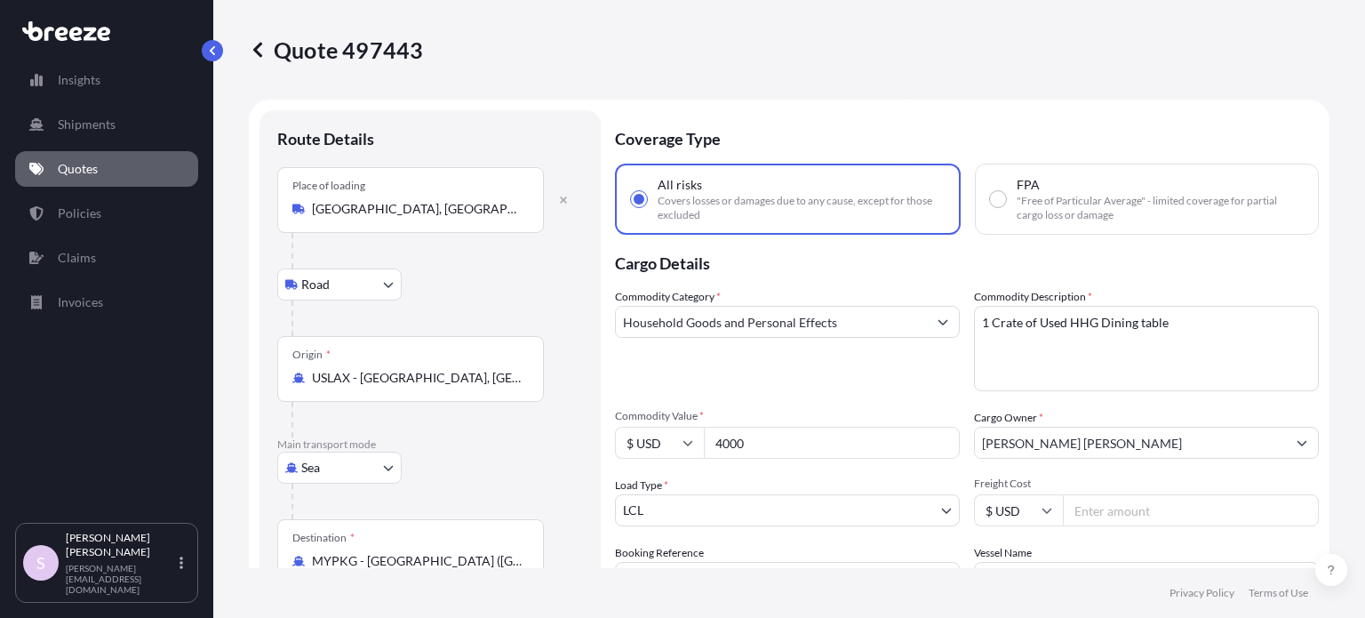
drag, startPoint x: 278, startPoint y: 52, endPoint x: 426, endPoint y: 55, distance: 147.6
click at [426, 55] on div "Quote 497443" at bounding box center [789, 50] width 1081 height 28
drag, startPoint x: 336, startPoint y: 49, endPoint x: 415, endPoint y: 54, distance: 79.3
click at [415, 54] on div "Quote 497443" at bounding box center [789, 50] width 1081 height 28
copy p "Quote 497443"
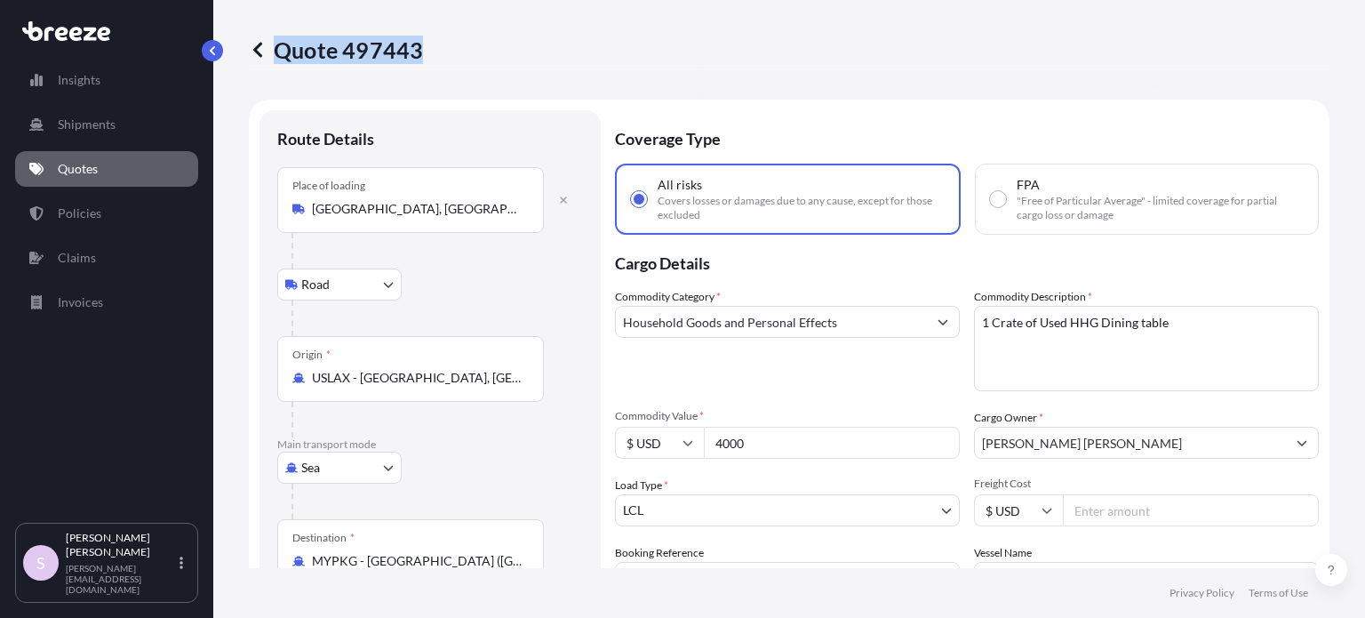
click at [413, 76] on div "Quote 497443" at bounding box center [789, 50] width 1081 height 100
